Goal: Information Seeking & Learning: Learn about a topic

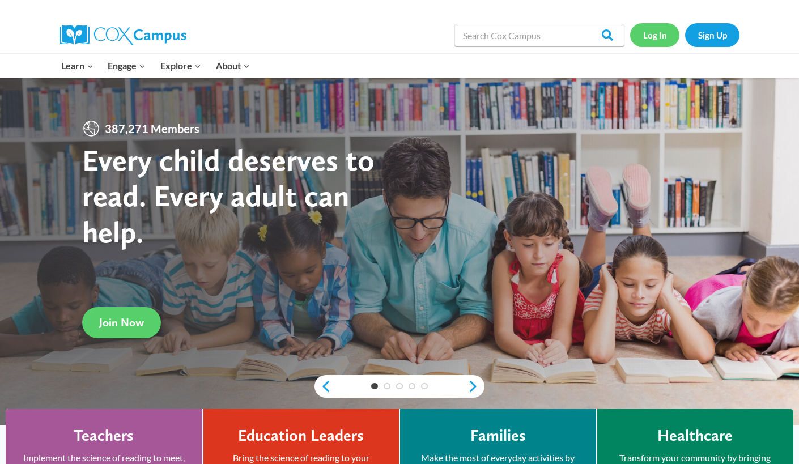
click at [658, 43] on link "Log In" at bounding box center [654, 34] width 49 height 23
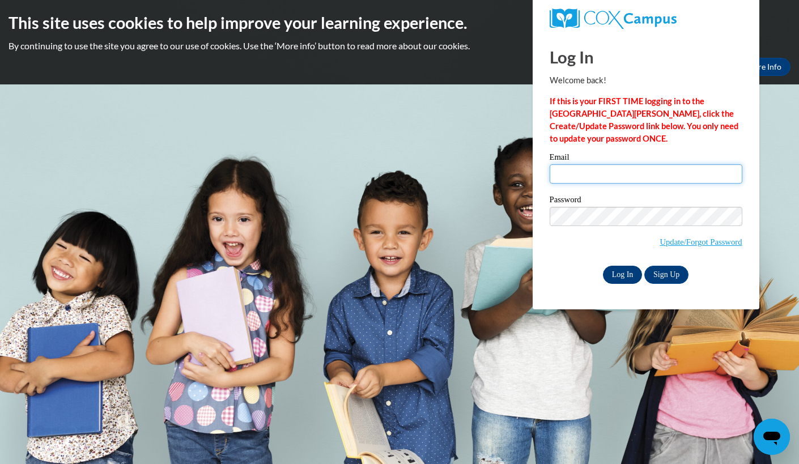
type input "hartsar@rbsd.k12.wi.us"
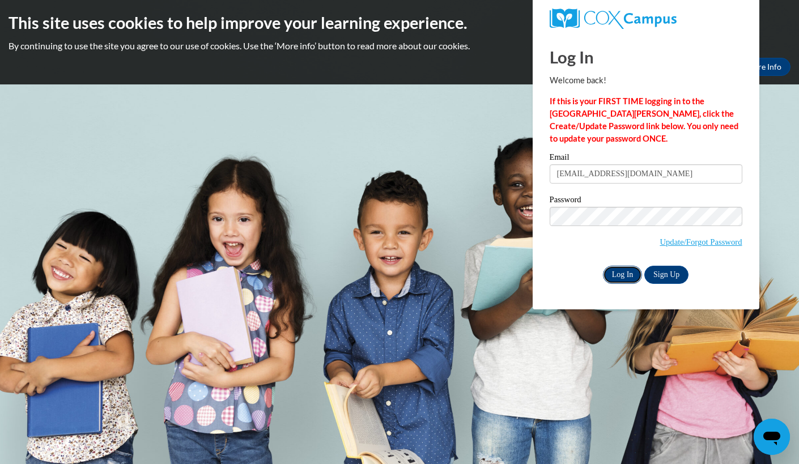
click at [618, 267] on input "Log In" at bounding box center [623, 275] width 40 height 18
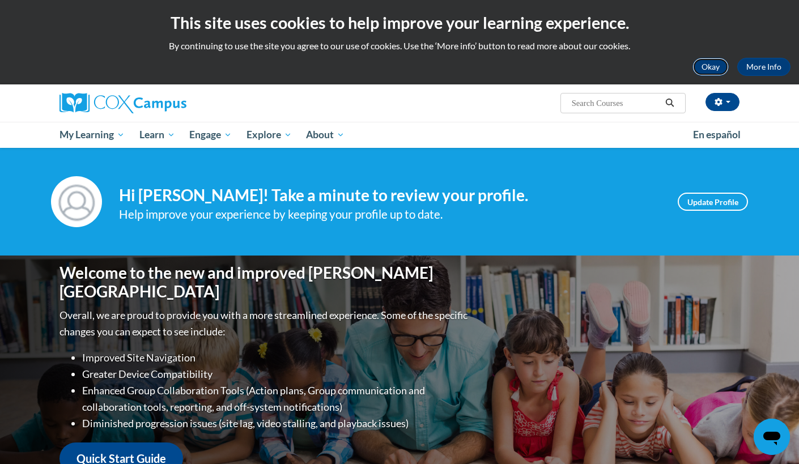
click at [708, 72] on button "Okay" at bounding box center [710, 67] width 36 height 18
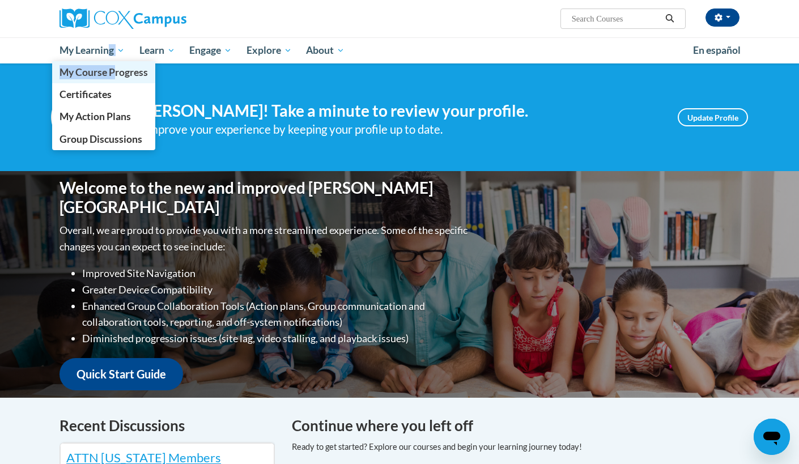
drag, startPoint x: 109, startPoint y: 46, endPoint x: 111, endPoint y: 80, distance: 34.0
click at [113, 63] on li "My Learning My Learning My Course Progress Certificates My Action Plans Group D…" at bounding box center [92, 50] width 80 height 26
click at [108, 74] on span "My Course Progress" at bounding box center [104, 72] width 88 height 12
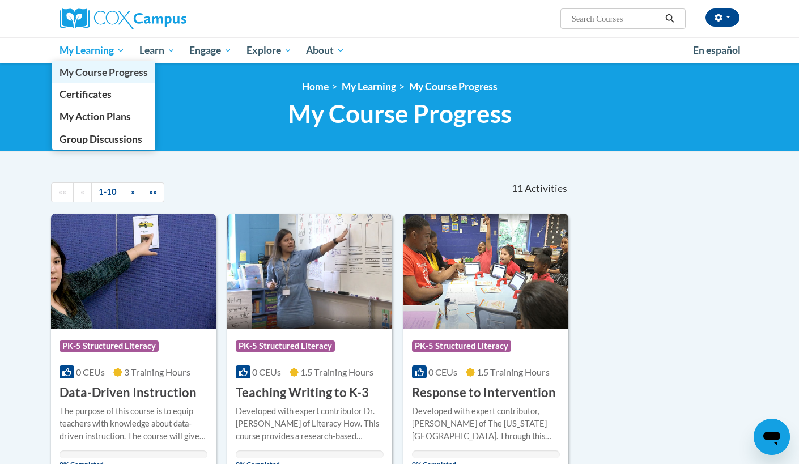
click at [76, 79] on link "My Course Progress" at bounding box center [103, 72] width 103 height 22
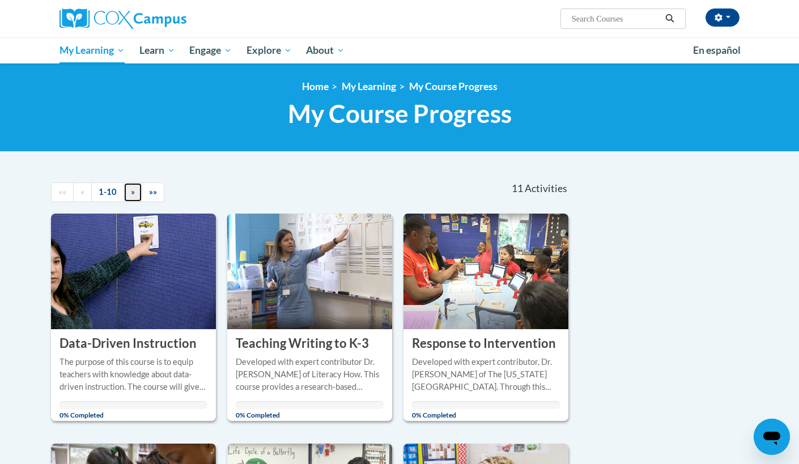
click at [131, 193] on span "»" at bounding box center [133, 192] width 4 height 10
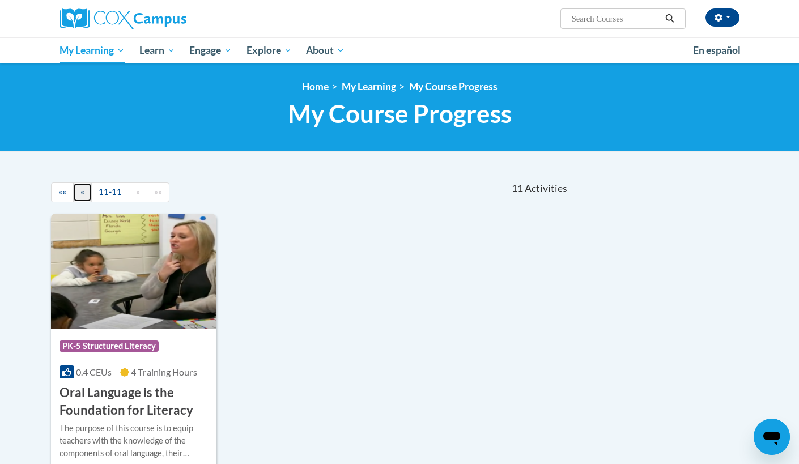
click at [80, 198] on link "«" at bounding box center [82, 192] width 19 height 20
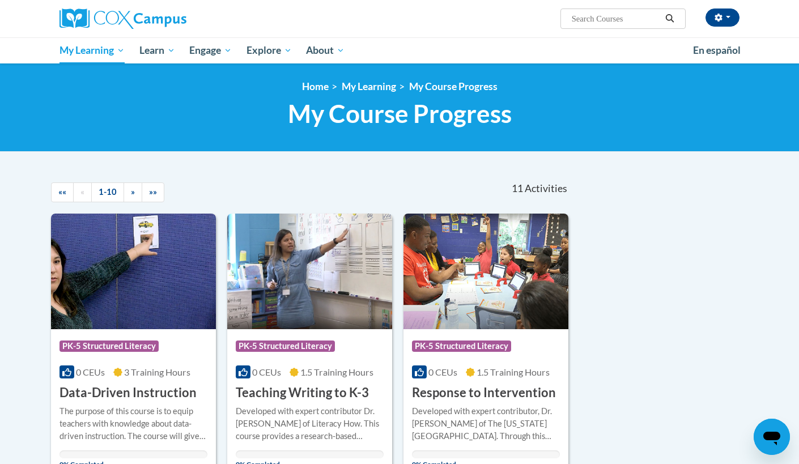
click at [582, 17] on input "Search..." at bounding box center [616, 19] width 91 height 14
type input "comprehension"
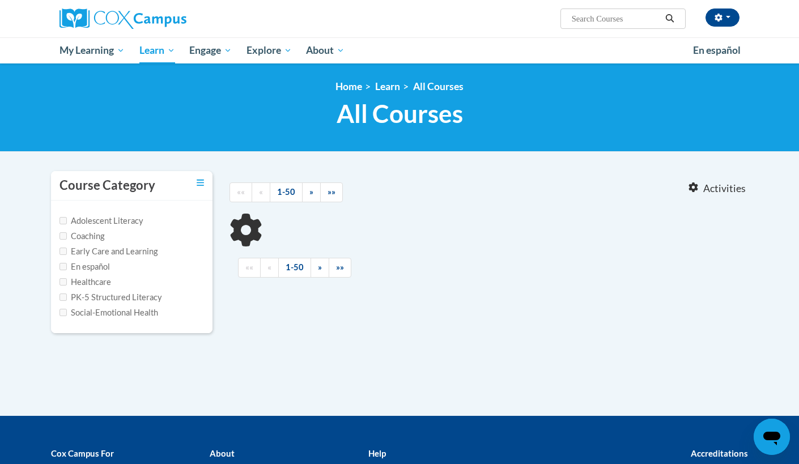
type input "comprehension"
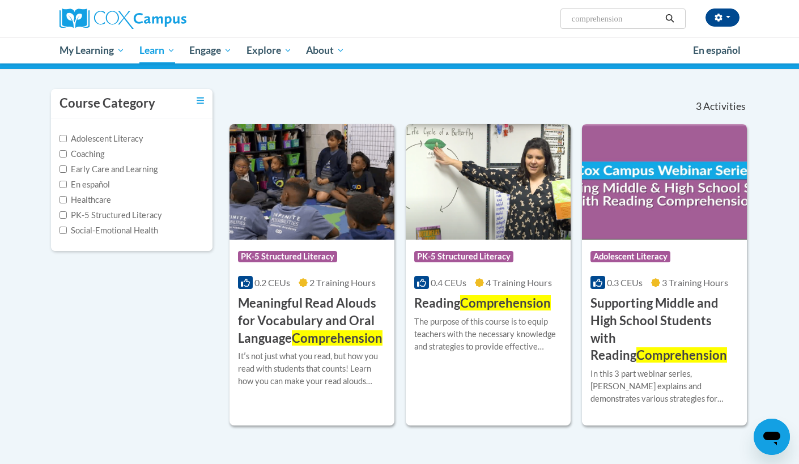
scroll to position [116, 0]
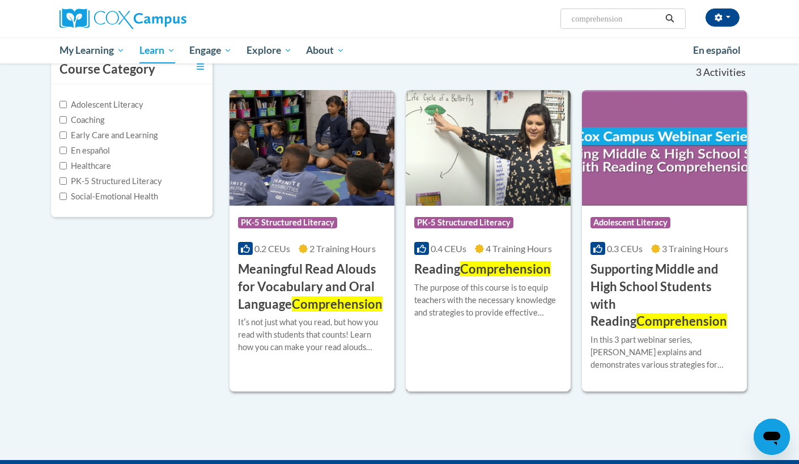
click at [477, 147] on img at bounding box center [488, 148] width 165 height 116
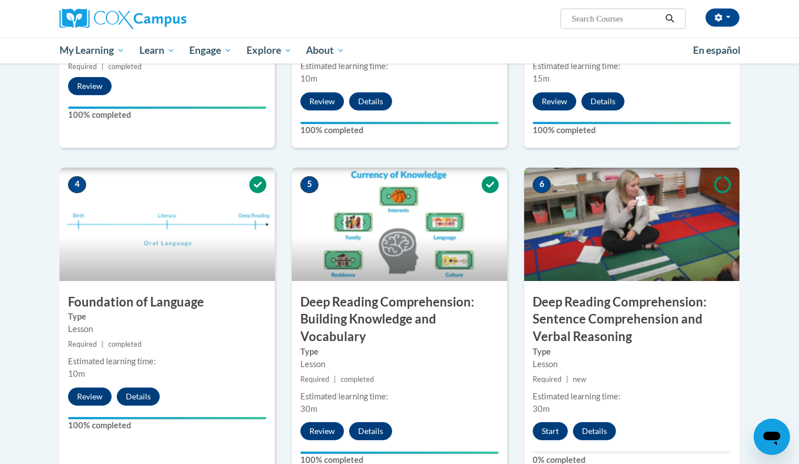
scroll to position [428, 0]
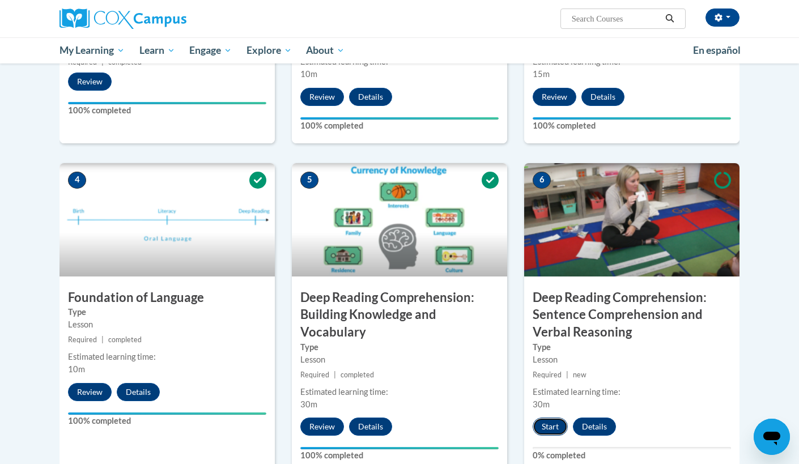
click at [561, 431] on button "Start" at bounding box center [550, 427] width 35 height 18
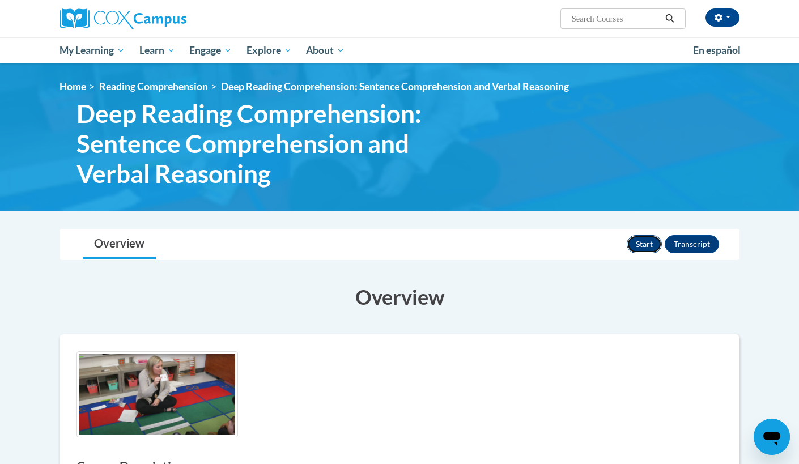
click at [636, 248] on button "Start" at bounding box center [644, 244] width 35 height 18
